Goal: Obtain resource: Download file/media

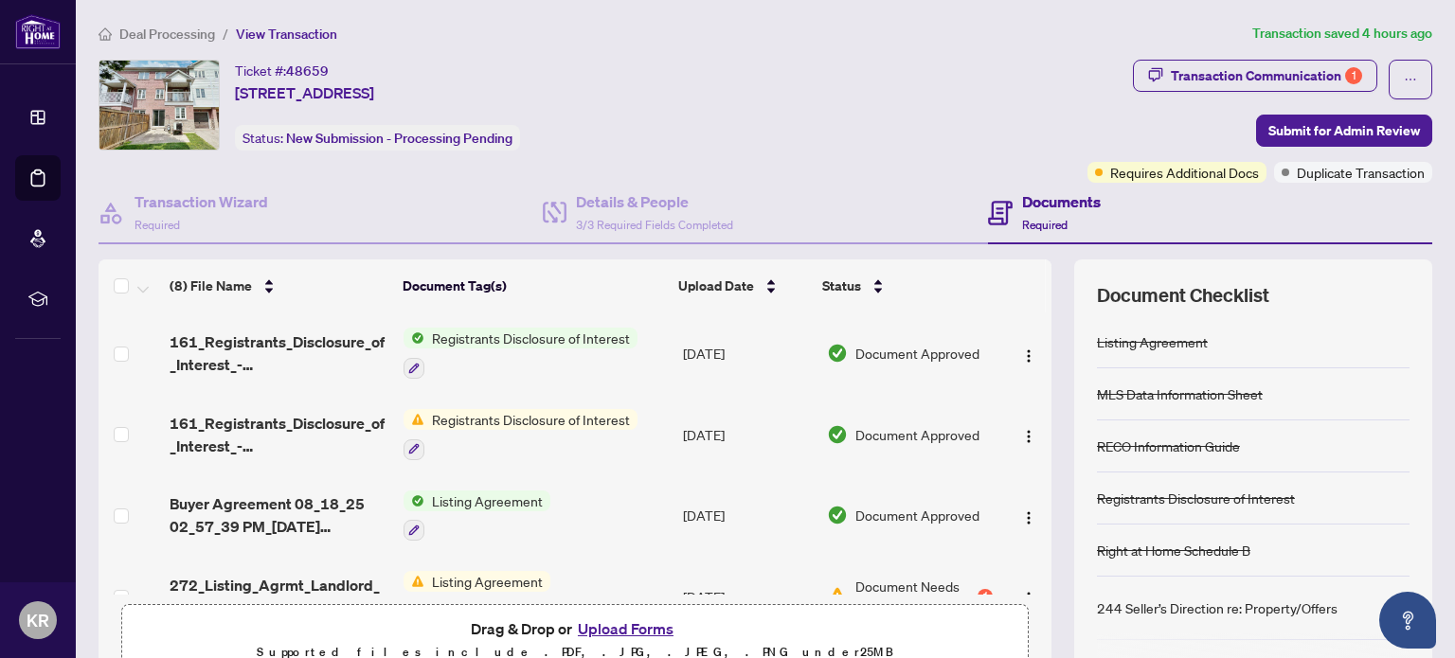
scroll to position [55, 0]
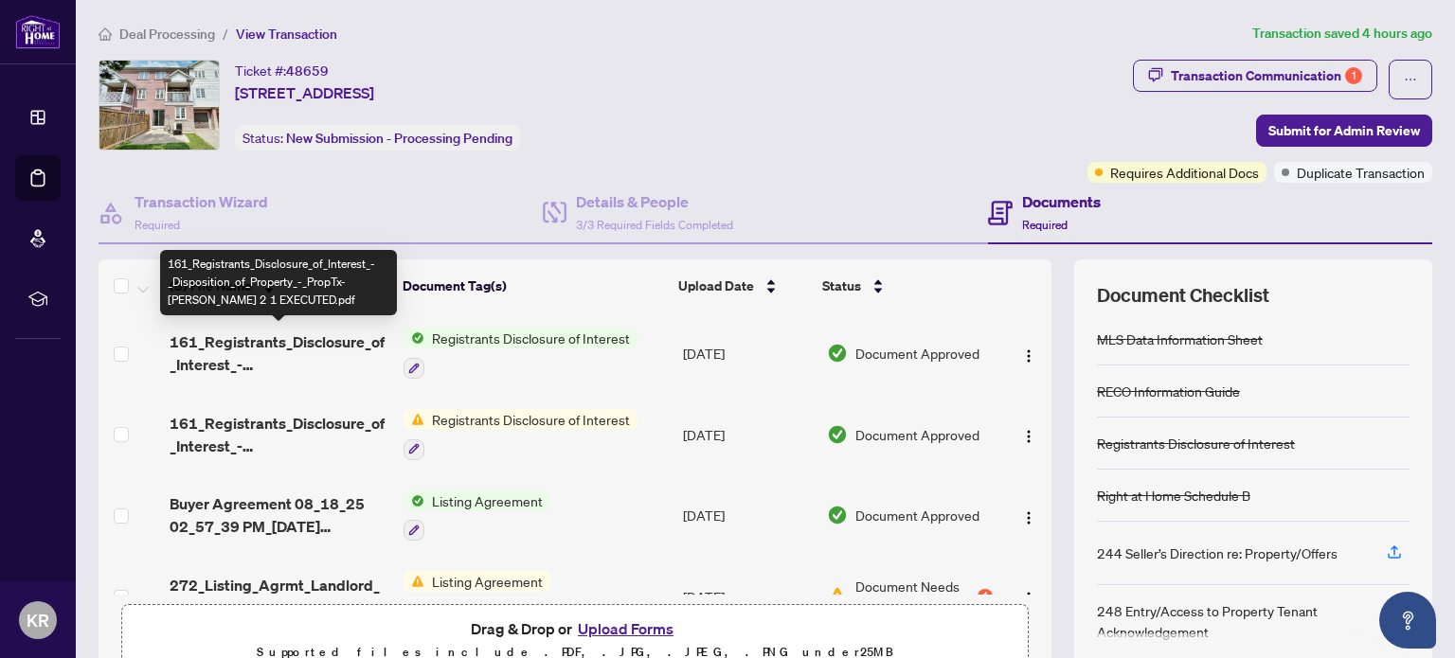
click at [312, 341] on span "161_Registrants_Disclosure_of_Interest_-_Disposition_of_Property_-_PropTx-[PERS…" at bounding box center [279, 353] width 219 height 45
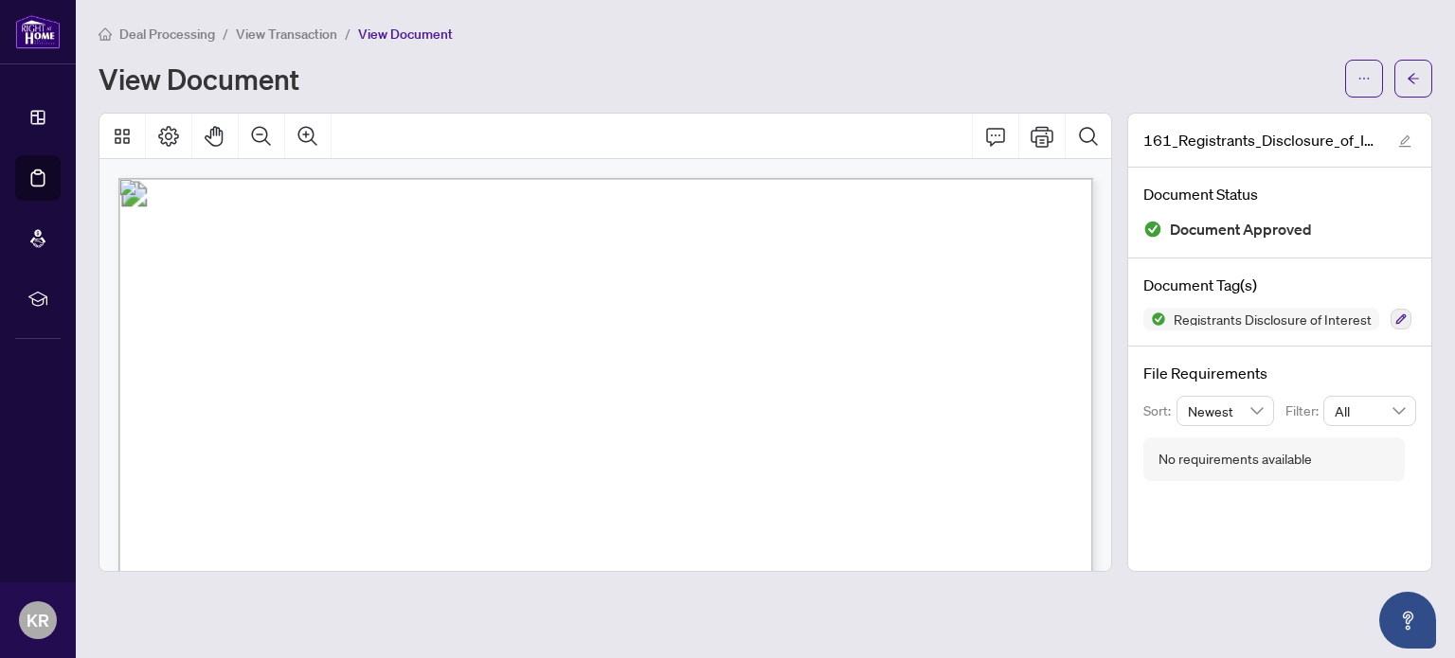
click at [1046, 85] on div "View Document" at bounding box center [716, 78] width 1235 height 30
click at [1403, 83] on button "button" at bounding box center [1413, 79] width 38 height 38
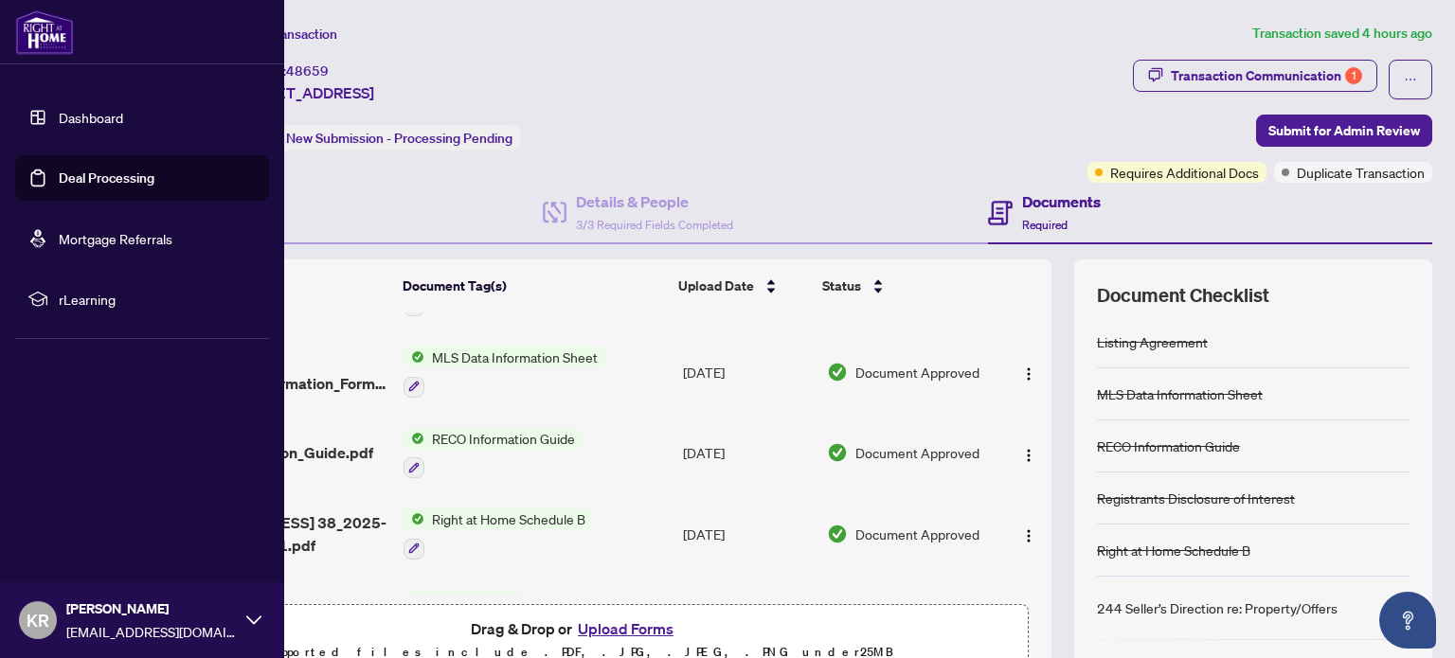
click at [259, 615] on icon at bounding box center [253, 620] width 15 height 15
click at [86, 506] on span "Logout" at bounding box center [76, 508] width 43 height 30
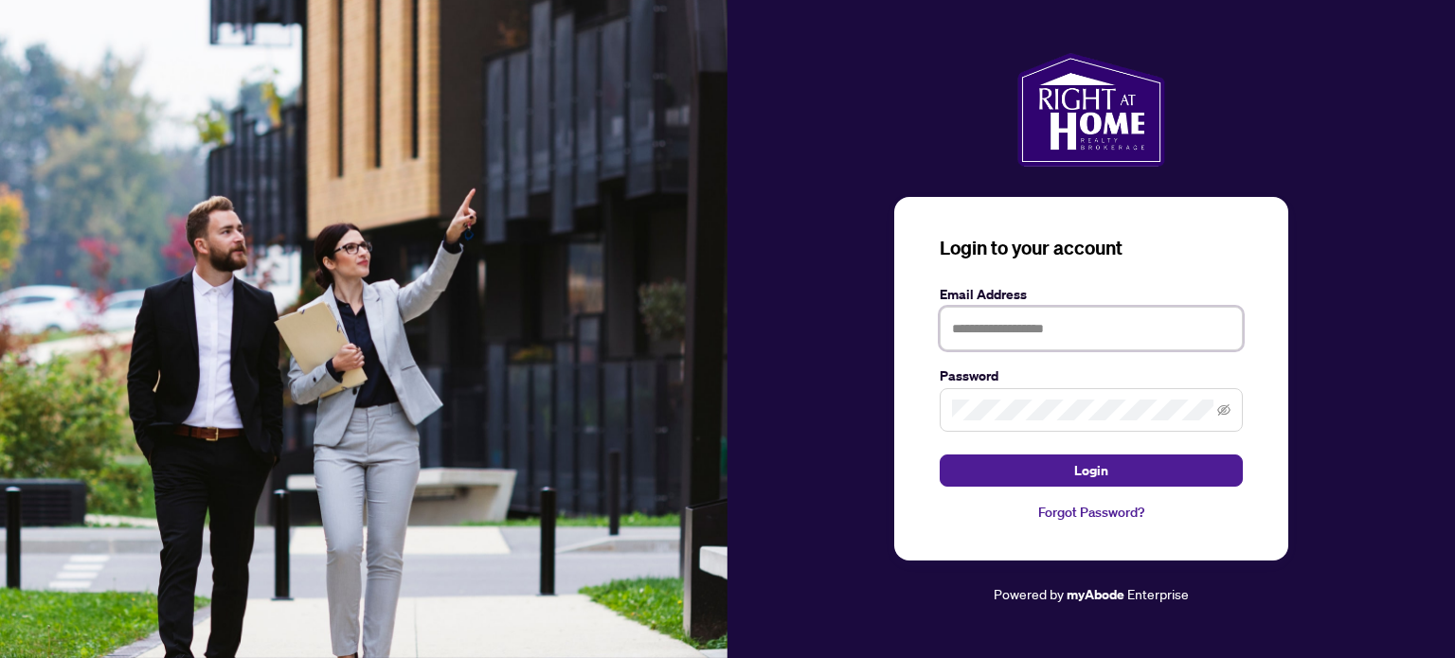
type input "**********"
